Goal: Information Seeking & Learning: Learn about a topic

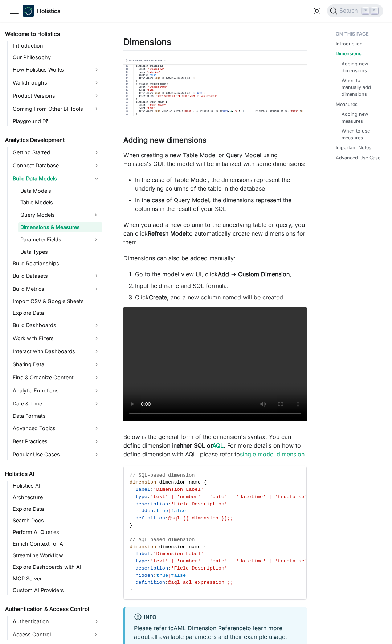
scroll to position [398, 0]
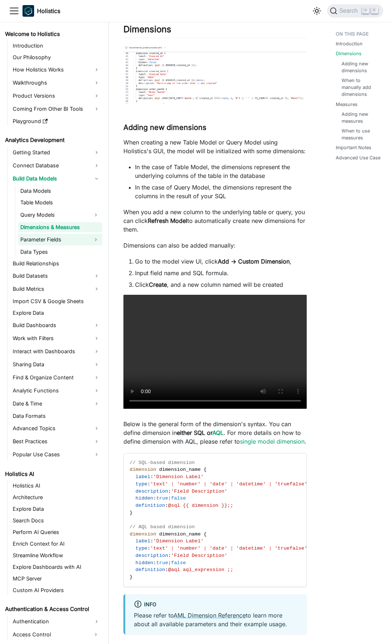
click at [53, 239] on link "Parameter Fields" at bounding box center [53, 240] width 71 height 12
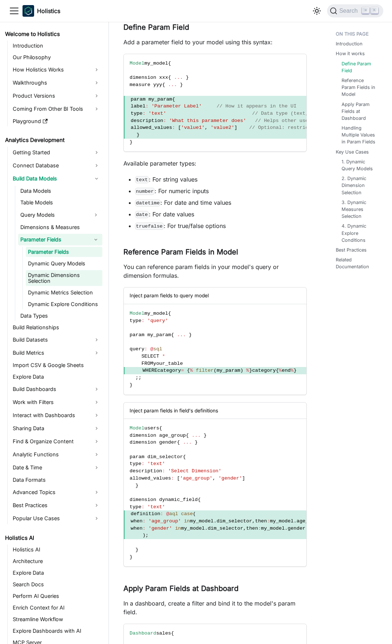
click at [51, 278] on link "Dynamic Dimensions Selection" at bounding box center [64, 278] width 77 height 16
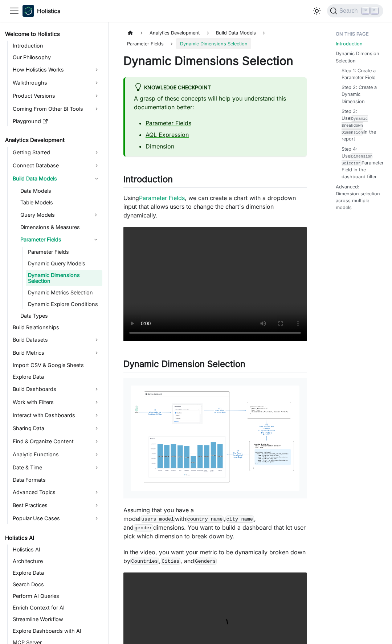
click at [172, 125] on link "Parameter Fields" at bounding box center [169, 122] width 46 height 7
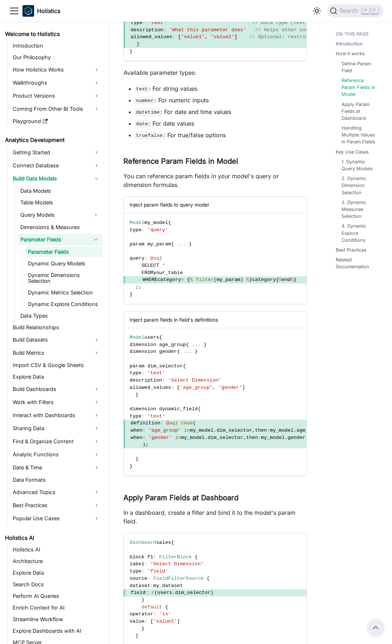
scroll to position [406, 0]
